Goal: Information Seeking & Learning: Learn about a topic

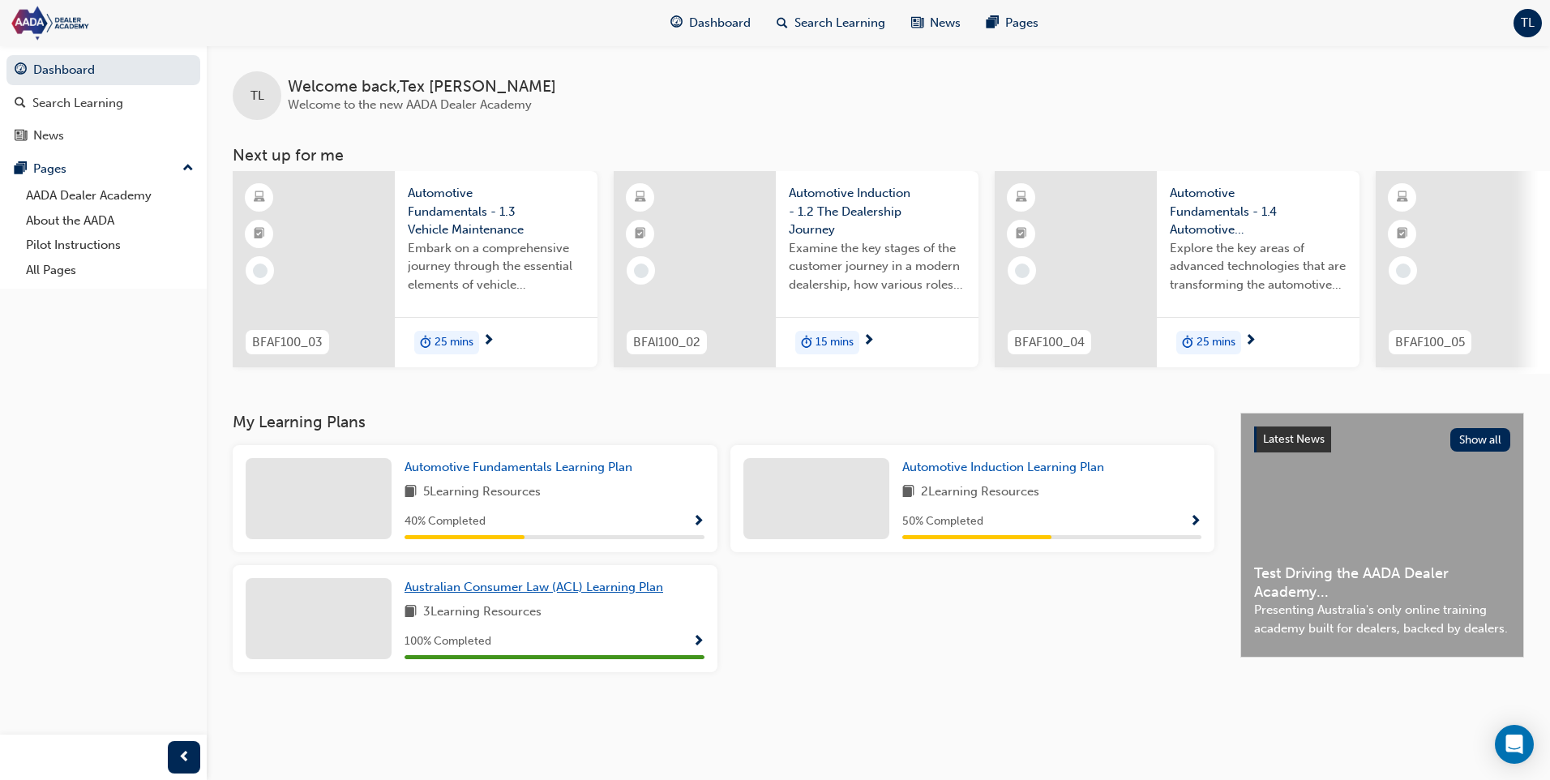
click at [622, 594] on span "Australian Consumer Law (ACL) Learning Plan" at bounding box center [534, 587] width 259 height 15
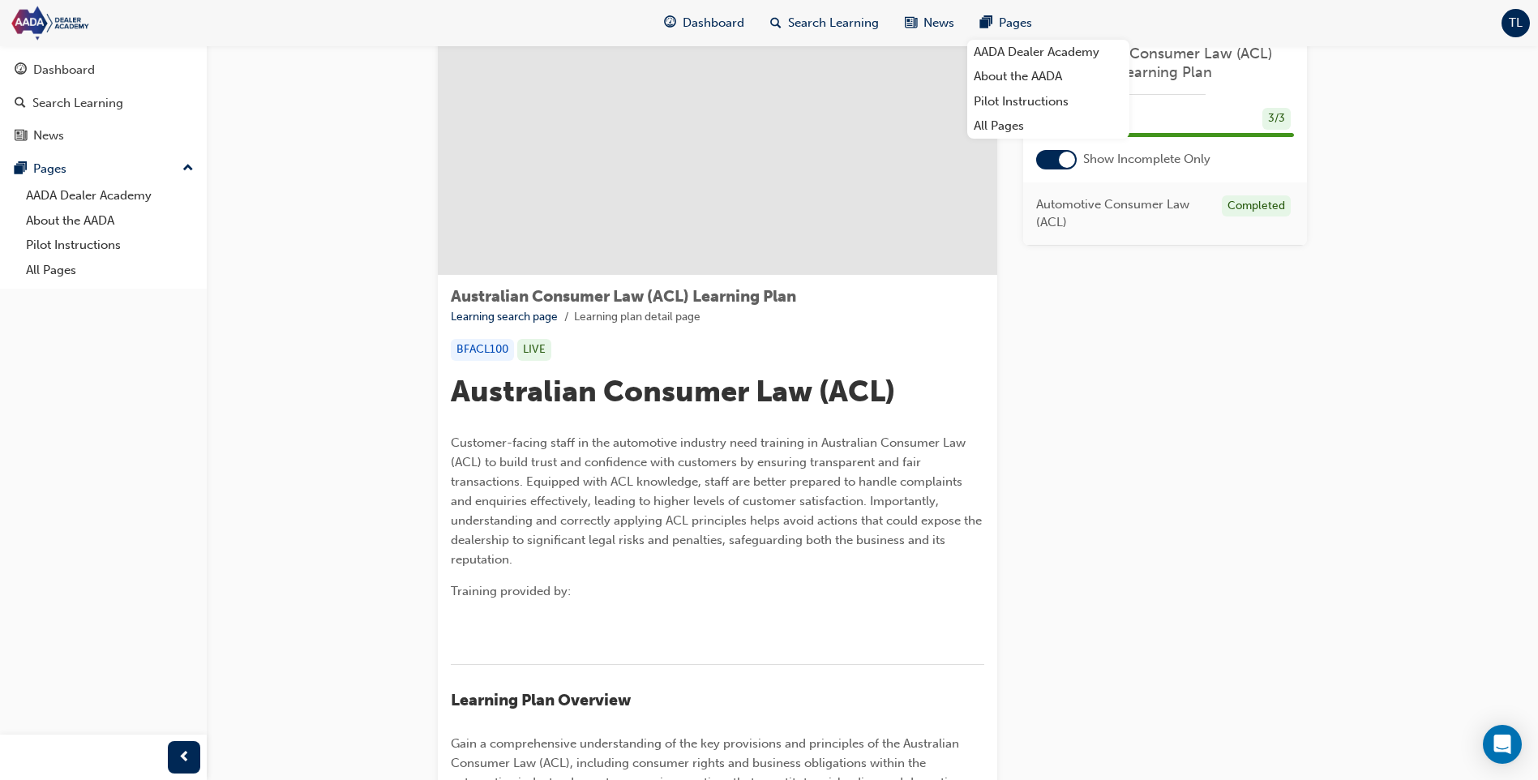
scroll to position [81, 0]
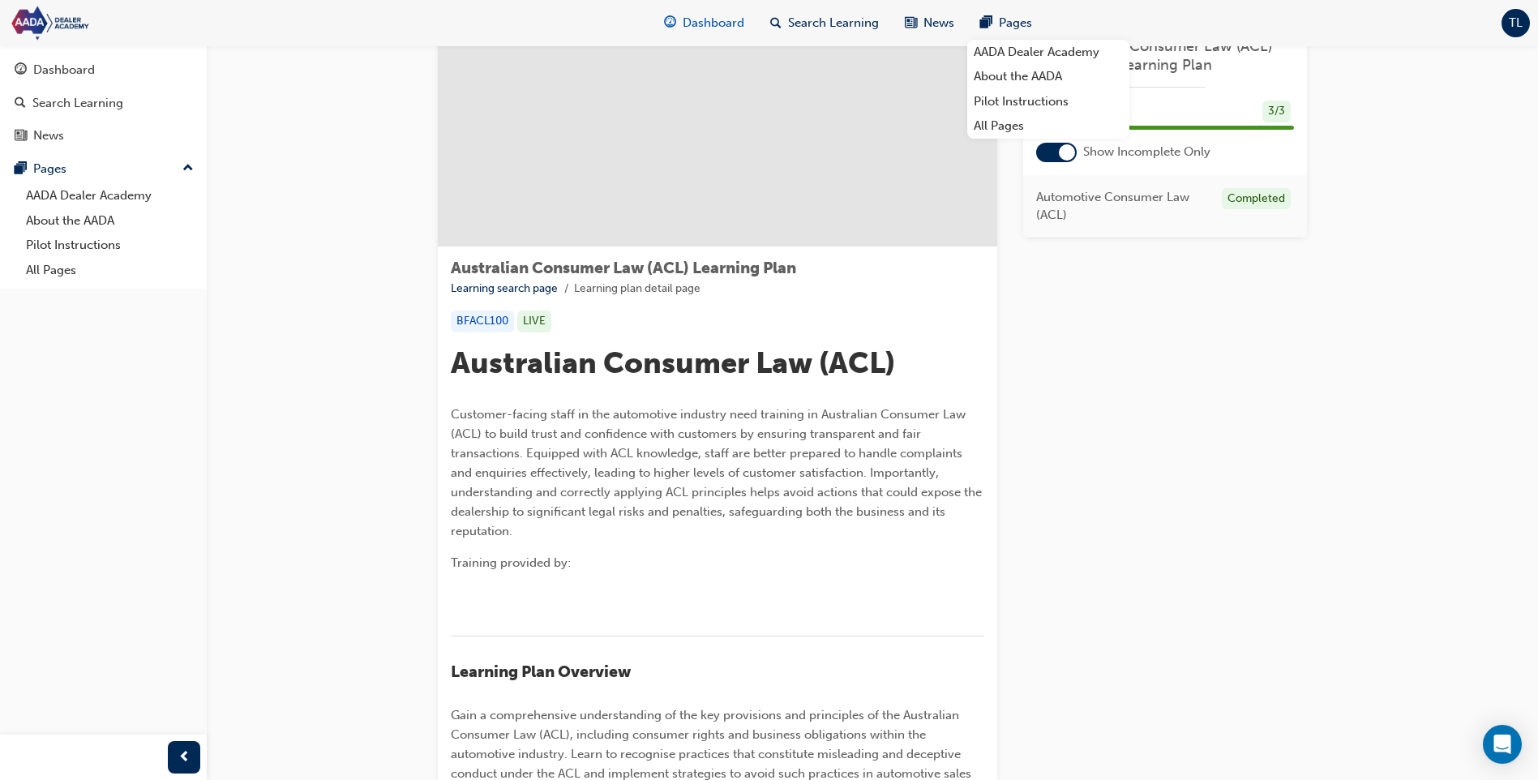
click at [666, 33] on div "Dashboard" at bounding box center [704, 22] width 106 height 33
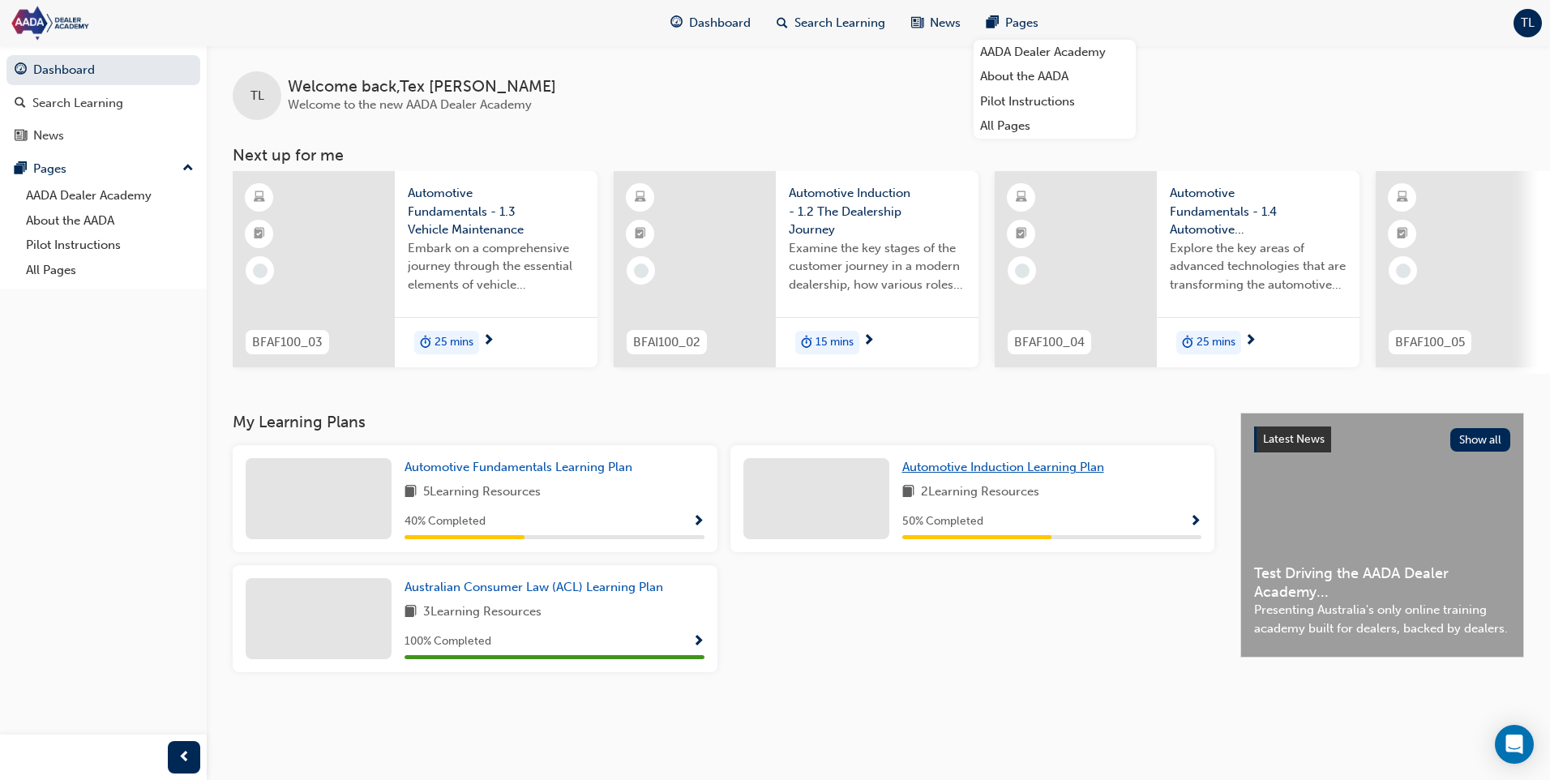
click at [987, 470] on span "Automotive Induction Learning Plan" at bounding box center [1003, 467] width 202 height 15
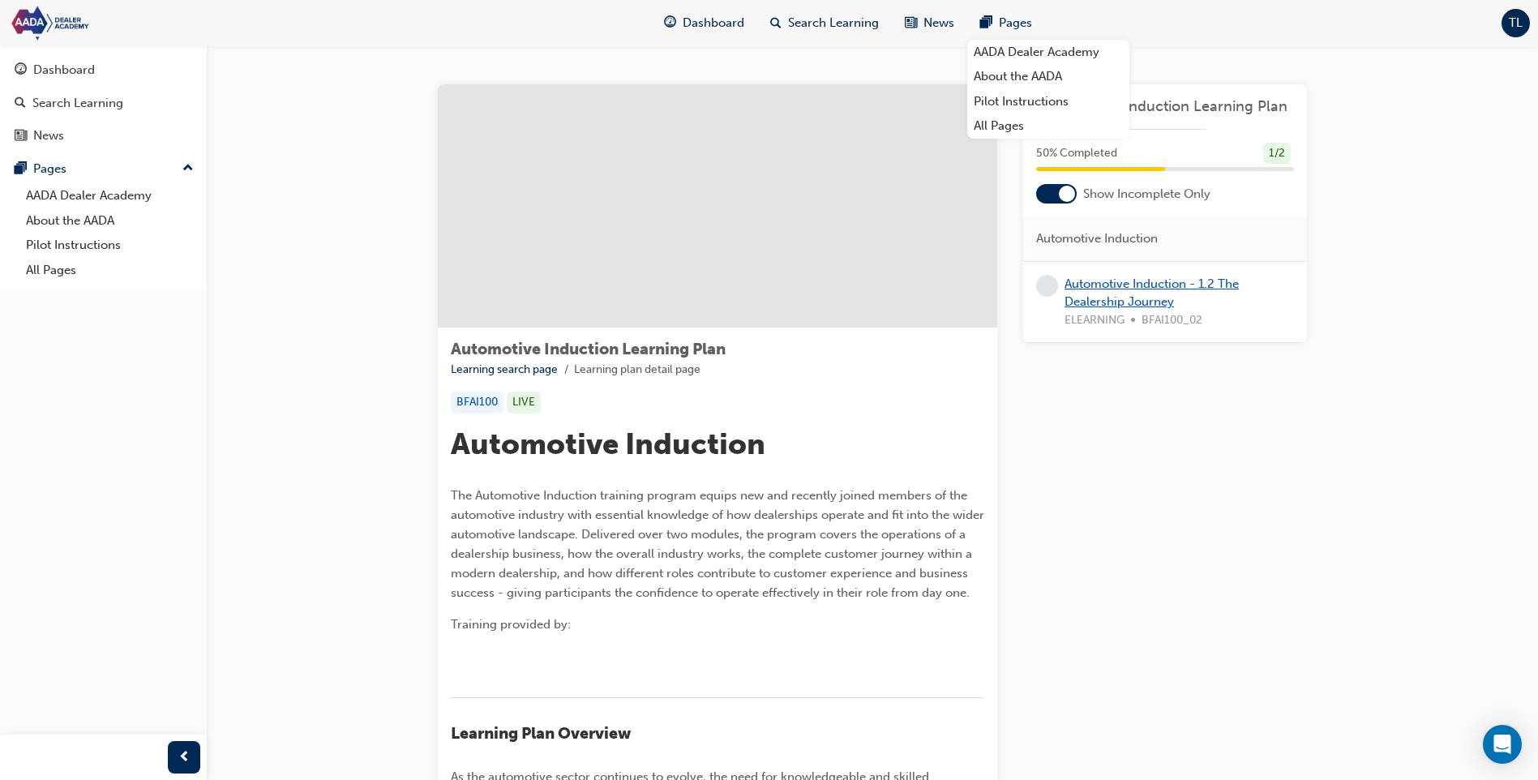
click at [1132, 284] on link "Automotive Induction - 1.2 The Dealership Journey" at bounding box center [1151, 292] width 174 height 33
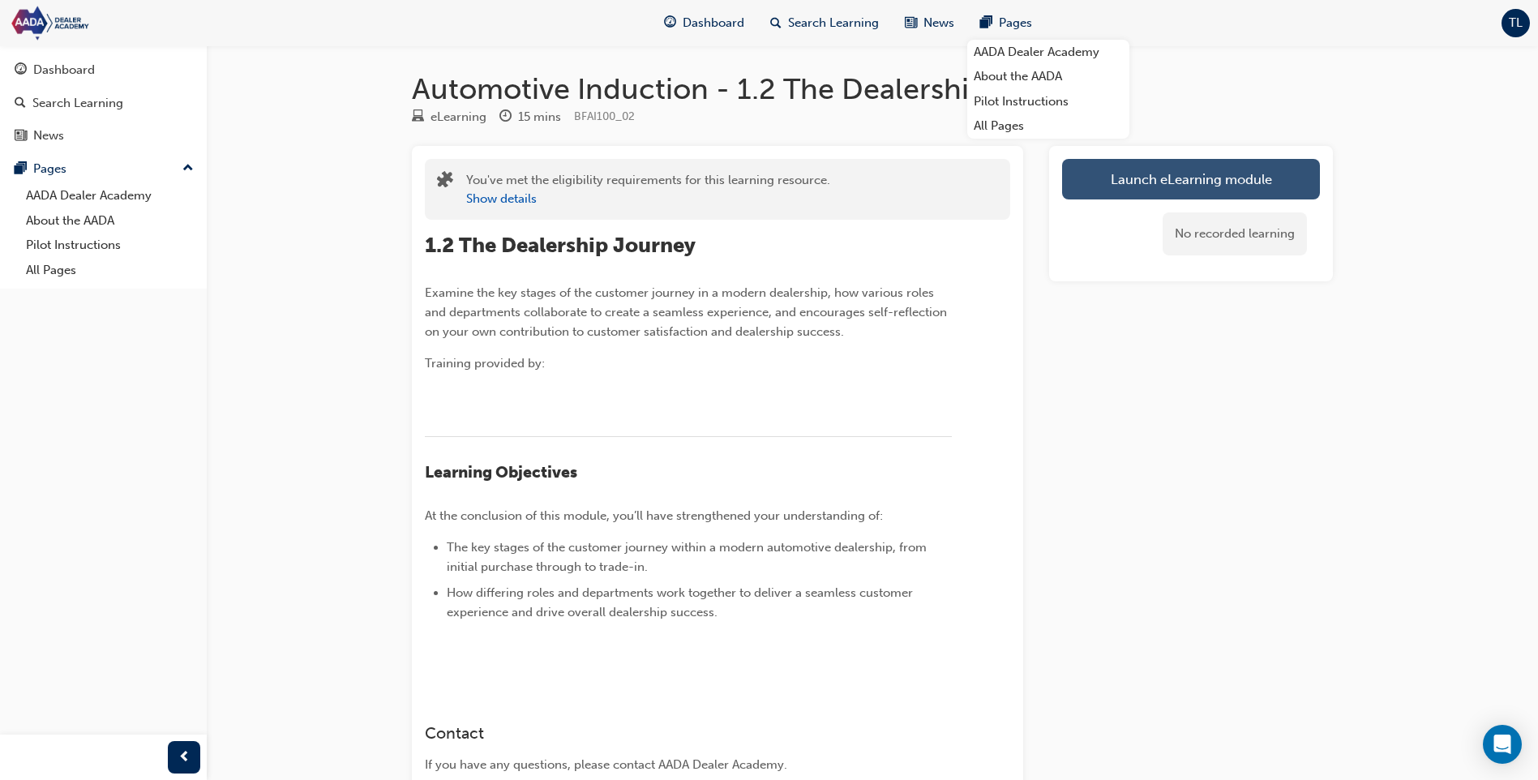
click at [1132, 174] on link "Launch eLearning module" at bounding box center [1191, 179] width 258 height 41
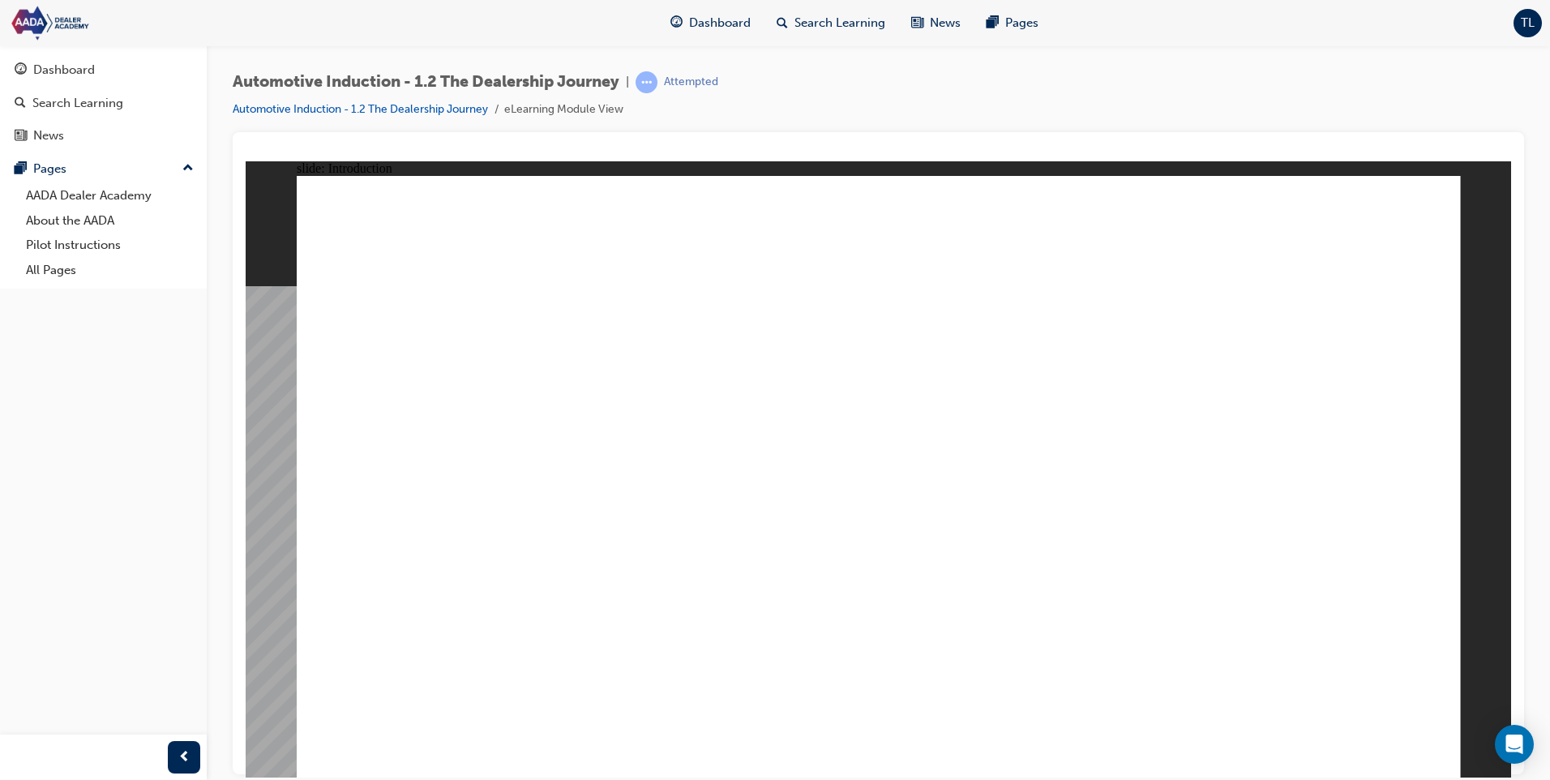
type input "347"
